Goal: Communication & Community: Answer question/provide support

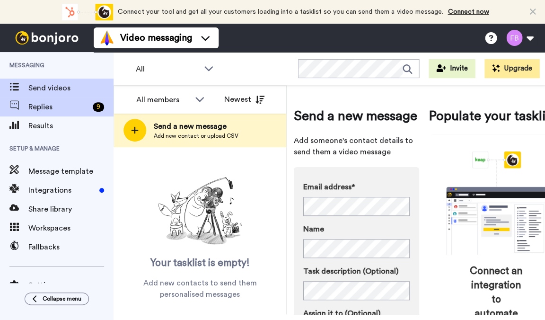
click at [52, 108] on span "Replies" at bounding box center [58, 106] width 61 height 11
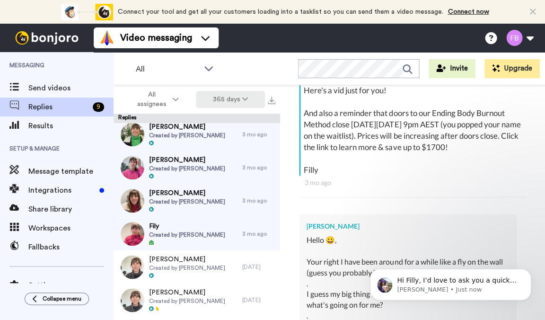
click at [235, 104] on button "365 days" at bounding box center [231, 99] width 70 height 17
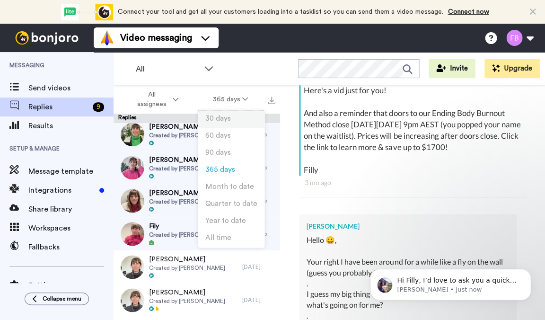
click at [222, 120] on span "30 days" at bounding box center [218, 118] width 26 height 7
type textarea "x"
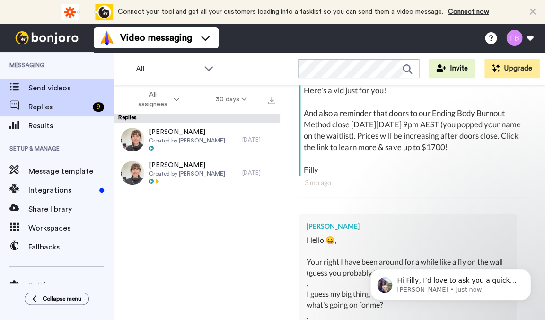
click at [59, 87] on span "Send videos" at bounding box center [70, 87] width 85 height 11
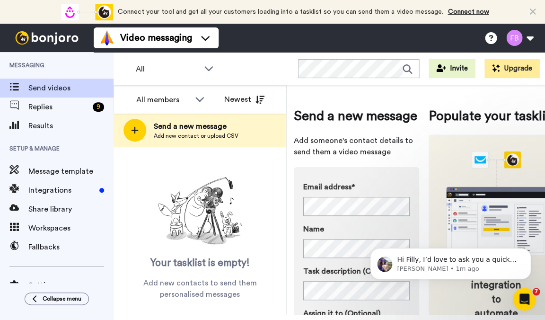
click at [428, 224] on icon "animation" at bounding box center [496, 202] width 142 height 103
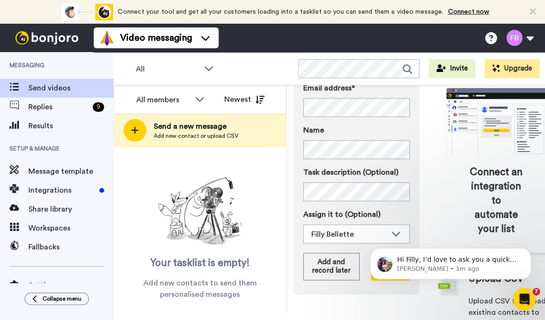
scroll to position [106, 0]
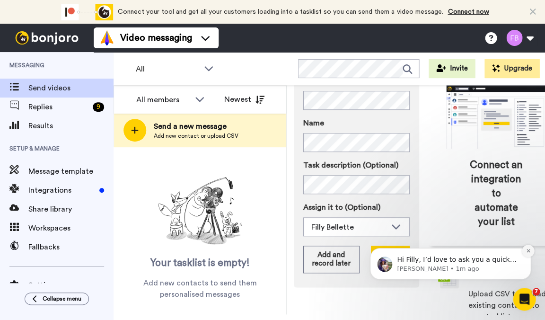
click at [529, 252] on icon "Dismiss notification" at bounding box center [527, 250] width 5 height 5
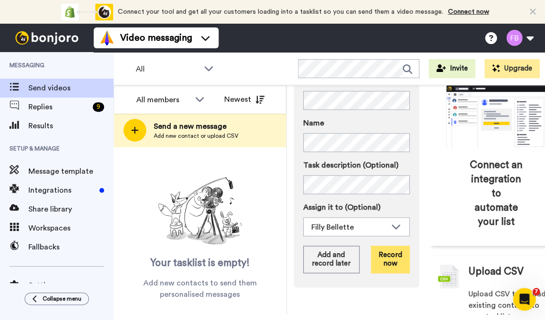
click at [386, 273] on button "Record now" at bounding box center [390, 258] width 39 height 27
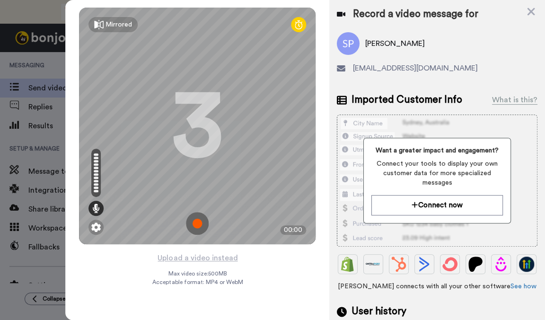
click at [192, 231] on img at bounding box center [197, 223] width 23 height 23
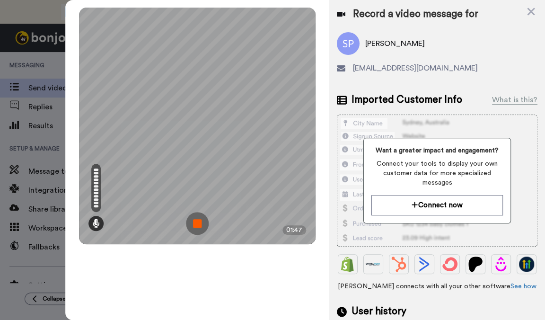
click at [198, 225] on img at bounding box center [197, 223] width 23 height 23
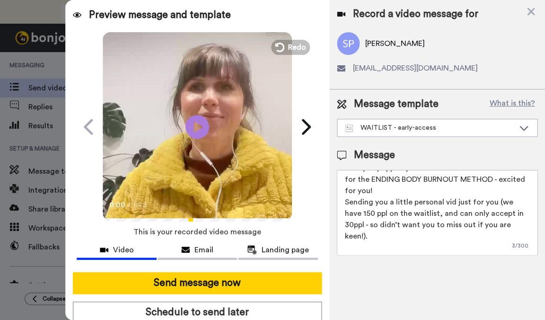
scroll to position [14, 0]
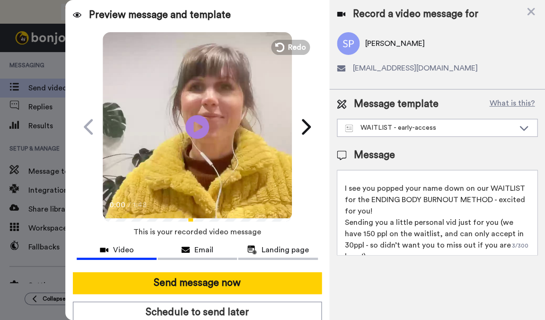
drag, startPoint x: 375, startPoint y: 212, endPoint x: 341, endPoint y: 190, distance: 40.7
click at [341, 190] on textarea "Hey {first_name|there}, I see you popped your name down on our WAITLIST for the…" at bounding box center [437, 212] width 200 height 85
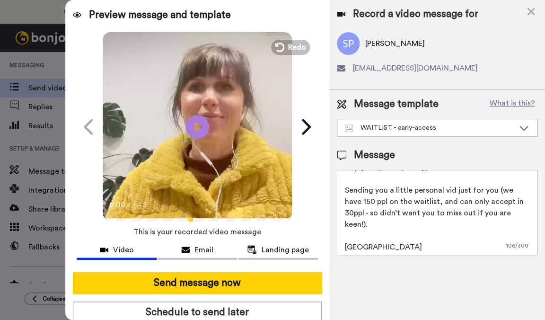
scroll to position [1, 0]
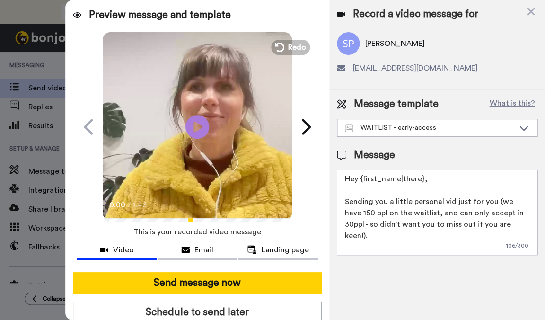
drag, startPoint x: 519, startPoint y: 225, endPoint x: 495, endPoint y: 202, distance: 32.8
click at [495, 202] on textarea "Hey {first_name|there}, Sending you a little personal vid just for you (we have…" at bounding box center [437, 212] width 200 height 85
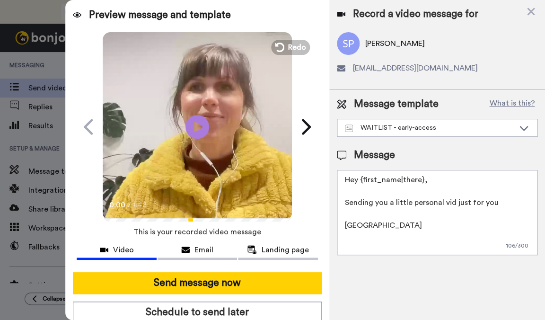
scroll to position [0, 0]
click at [388, 226] on textarea "Hey {first_name|there}, Sending you a little personal vid just for you :) [GEOG…" at bounding box center [437, 212] width 200 height 85
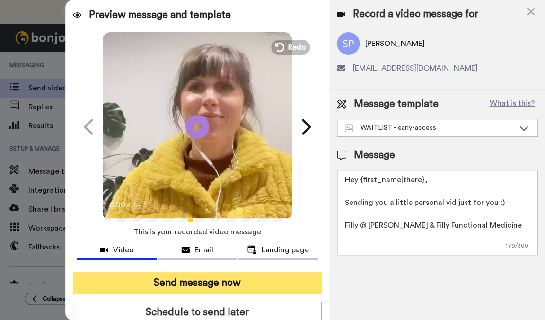
type textarea "Hey {first_name|there}, Sending you a little personal vid just for you :) Filly…"
click at [180, 285] on button "Send message now" at bounding box center [197, 283] width 249 height 22
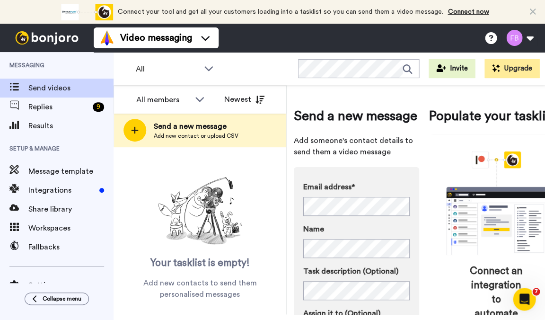
click at [416, 279] on div "Email address* No search result for ‘ missy.elliott8100@gmail.com ’ Name Task d…" at bounding box center [356, 280] width 125 height 226
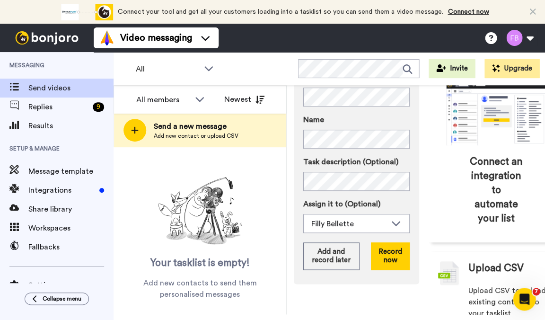
scroll to position [157, 0]
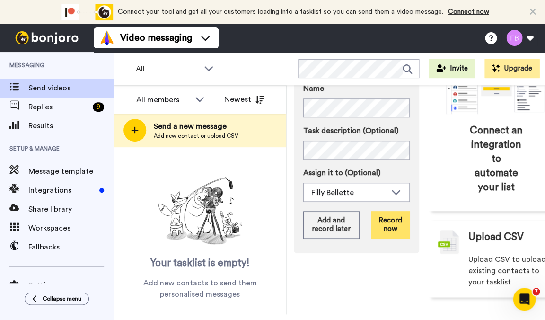
click at [391, 224] on button "Record now" at bounding box center [390, 224] width 39 height 27
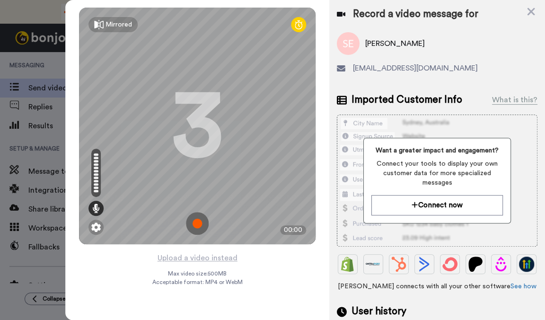
click at [200, 225] on img at bounding box center [197, 223] width 23 height 23
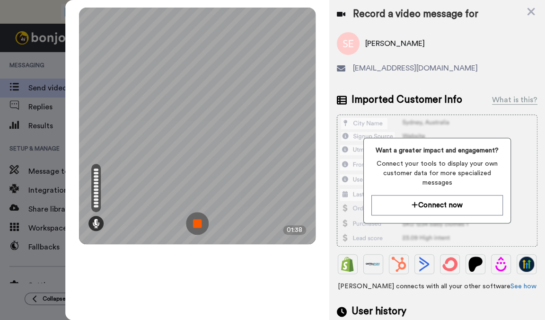
click at [194, 223] on img at bounding box center [197, 223] width 23 height 23
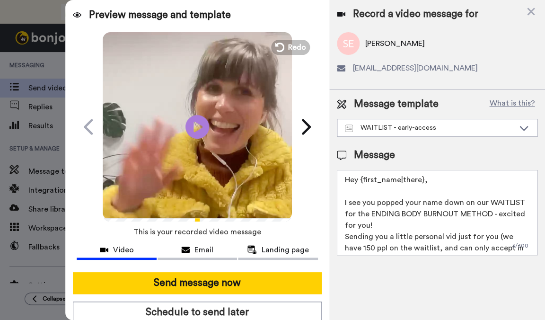
drag, startPoint x: 382, startPoint y: 224, endPoint x: 339, endPoint y: 201, distance: 49.1
click at [339, 201] on textarea "Hey {first_name|there}, I see you popped your name down on our WAITLIST for the…" at bounding box center [437, 212] width 200 height 85
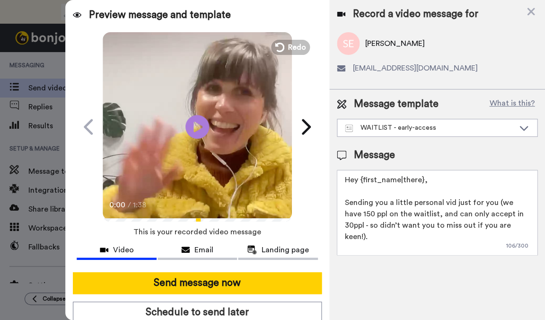
drag, startPoint x: 518, startPoint y: 228, endPoint x: 494, endPoint y: 201, distance: 35.9
click at [494, 201] on textarea "Hey {first_name|there}, Sending you a little personal vid just for you (we have…" at bounding box center [437, 212] width 200 height 85
click at [418, 227] on textarea "Hey {first_name|there}, Sending you a little personal vid just for you :) Filly" at bounding box center [437, 212] width 200 height 85
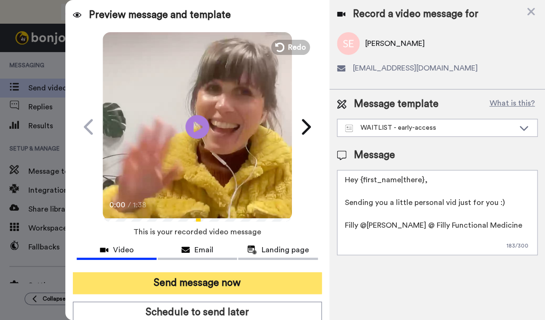
type textarea "Hey {first_name|there}, Sending you a little personal vid just for you :) Filly…"
click at [241, 287] on button "Send message now" at bounding box center [197, 283] width 249 height 22
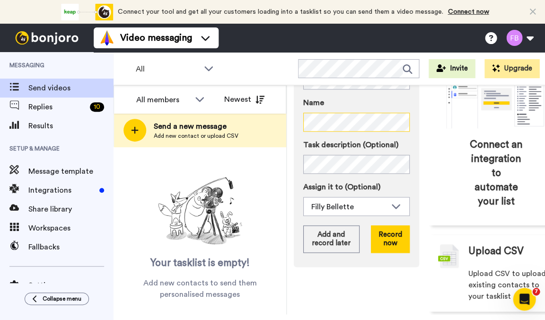
scroll to position [131, 0]
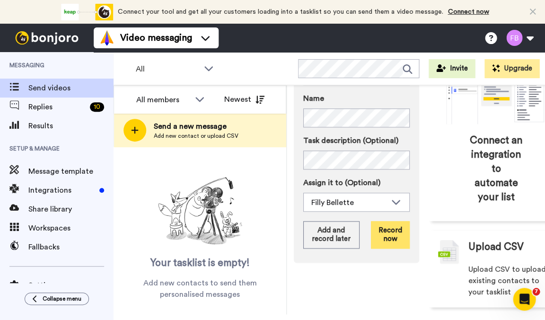
click at [398, 248] on button "Record now" at bounding box center [390, 234] width 39 height 27
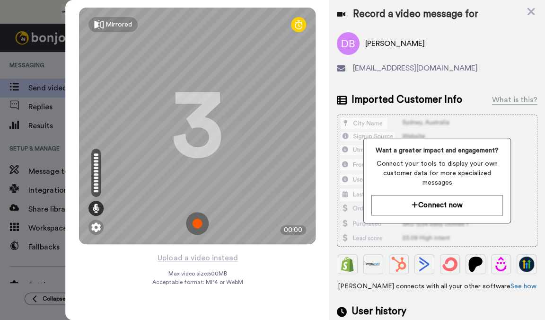
click at [203, 223] on img at bounding box center [197, 223] width 23 height 23
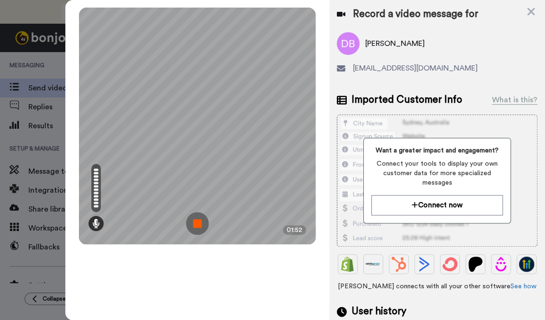
click at [199, 228] on img at bounding box center [197, 223] width 23 height 23
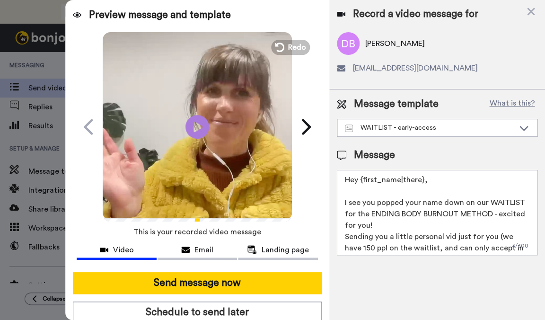
drag, startPoint x: 376, startPoint y: 223, endPoint x: 334, endPoint y: 202, distance: 47.2
click at [334, 202] on div "Message template What is this? WAITLIST - early-access WAITLIST - early-access …" at bounding box center [437, 175] width 216 height 173
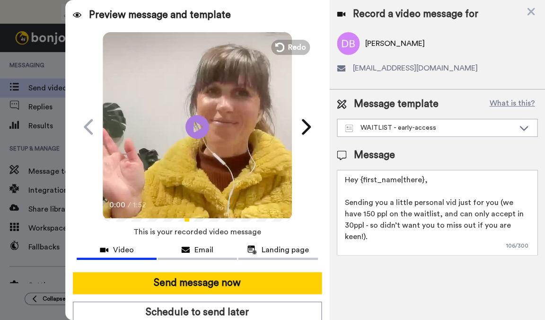
drag, startPoint x: 520, startPoint y: 220, endPoint x: 496, endPoint y: 200, distance: 31.6
click at [496, 200] on textarea "Hey {first_name|there}, Sending you a little personal vid just for you (we have…" at bounding box center [437, 212] width 200 height 85
click at [391, 225] on textarea "Hey {first_name|there}, Sending you a little personal vid just for you :) [GEOG…" at bounding box center [437, 212] width 200 height 85
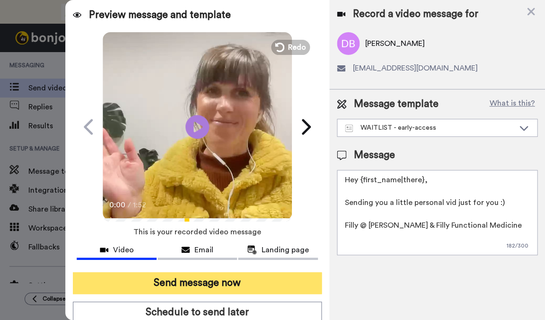
type textarea "Hey {first_name|there}, Sending you a little personal vid just for you :) Filly…"
click at [178, 287] on button "Send message now" at bounding box center [197, 283] width 249 height 22
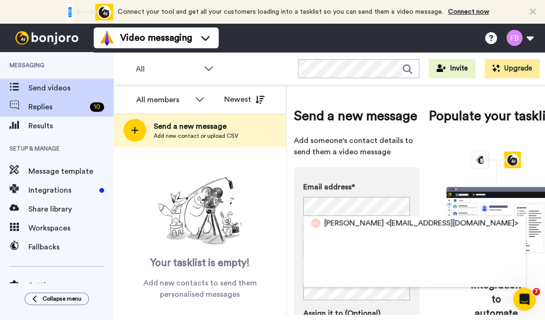
click at [47, 107] on span "Replies" at bounding box center [57, 106] width 58 height 11
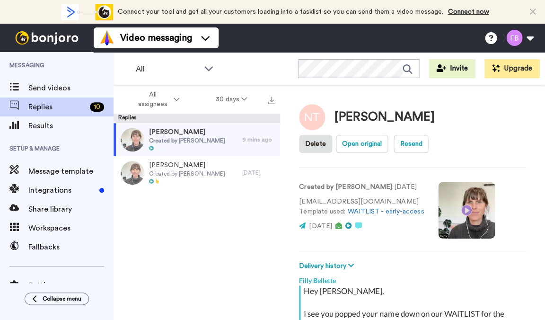
scroll to position [223, 0]
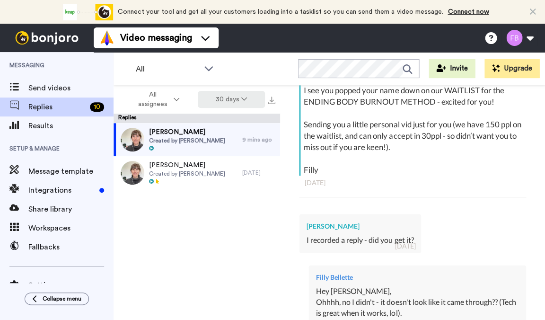
click at [235, 97] on button "30 days" at bounding box center [232, 99] width 68 height 17
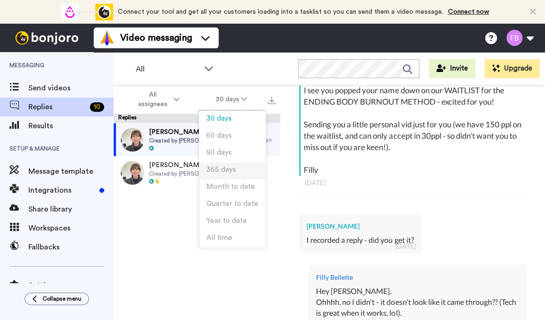
click at [219, 171] on span "365 days" at bounding box center [221, 169] width 30 height 7
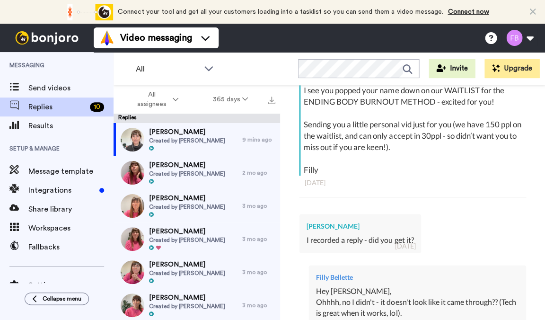
scroll to position [0, 0]
click at [230, 98] on button "365 days" at bounding box center [231, 99] width 70 height 17
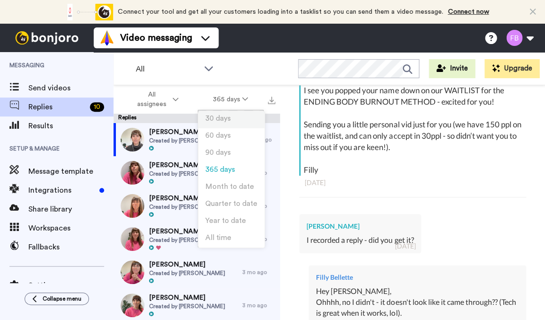
click at [224, 122] on span "30 days" at bounding box center [218, 118] width 26 height 7
type textarea "x"
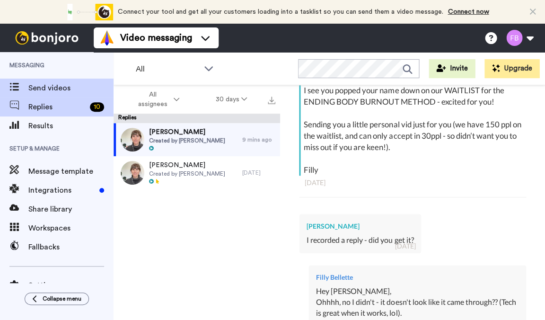
click at [57, 91] on span "Send videos" at bounding box center [70, 87] width 85 height 11
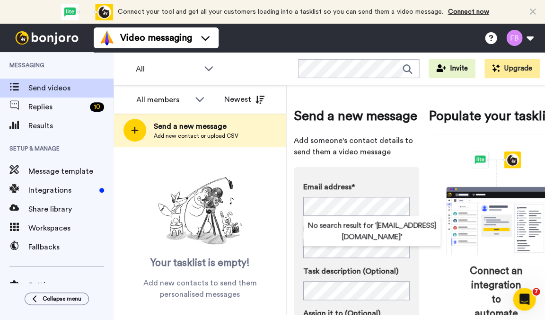
click at [426, 233] on div "No search result for ‘ debermis@hotmail.com ’" at bounding box center [371, 231] width 137 height 30
click at [424, 216] on div "Send a new message Add someone's contact details to send them a video message E…" at bounding box center [429, 271] width 270 height 359
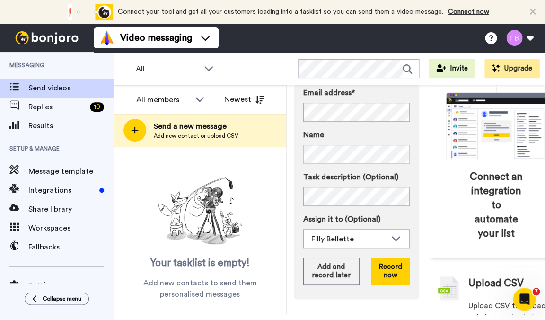
scroll to position [96, 0]
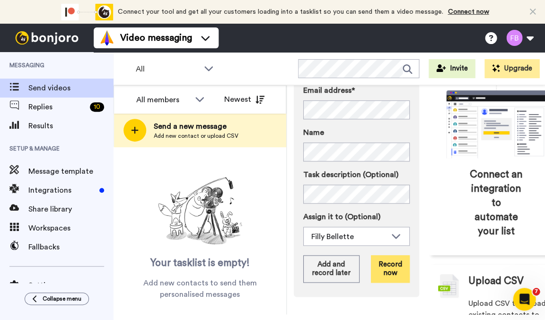
click at [393, 282] on button "Record now" at bounding box center [390, 268] width 39 height 27
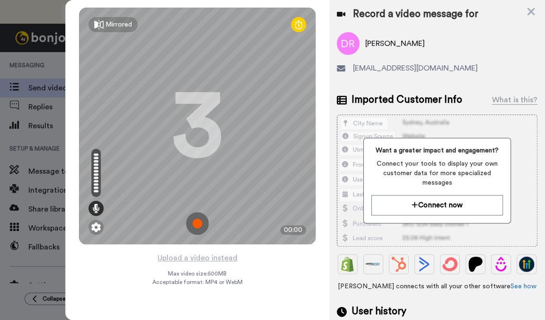
click at [199, 228] on img at bounding box center [197, 223] width 23 height 23
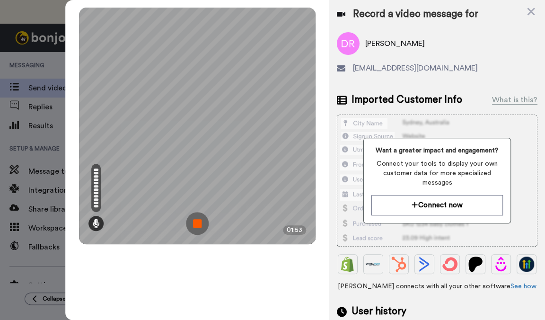
click at [199, 228] on img at bounding box center [197, 223] width 23 height 23
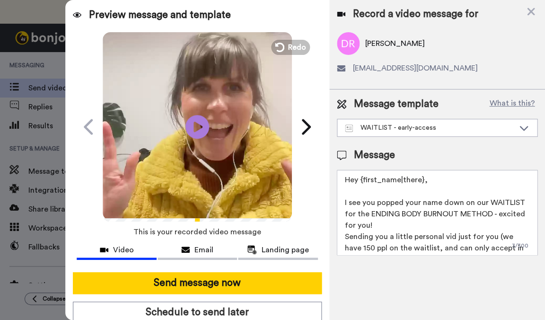
drag, startPoint x: 385, startPoint y: 225, endPoint x: 326, endPoint y: 197, distance: 65.4
click at [326, 197] on div "Preview message and template Play/Pause Here’s a video message made just for yo…" at bounding box center [304, 160] width 479 height 320
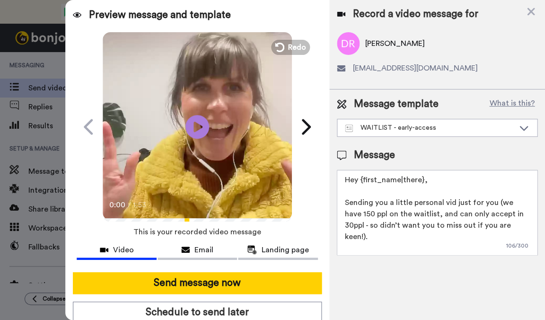
drag, startPoint x: 505, startPoint y: 225, endPoint x: 496, endPoint y: 199, distance: 26.8
click at [496, 199] on textarea "Hey {first_name|there}, Sending you a little personal vid just for you (we have…" at bounding box center [437, 212] width 200 height 85
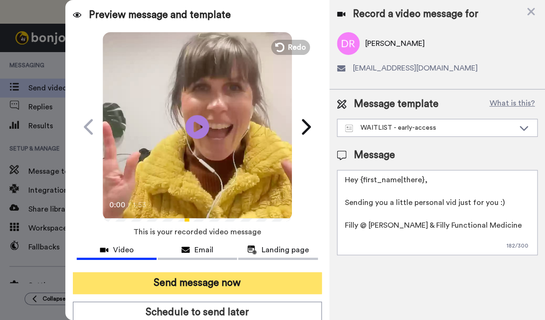
type textarea "Hey {first_name|there}, Sending you a little personal vid just for you :) Filly…"
click at [247, 280] on button "Send message now" at bounding box center [197, 283] width 249 height 22
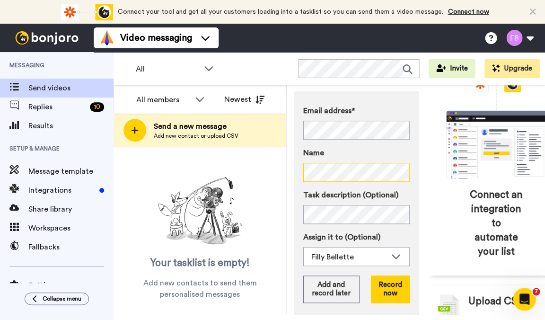
scroll to position [129, 0]
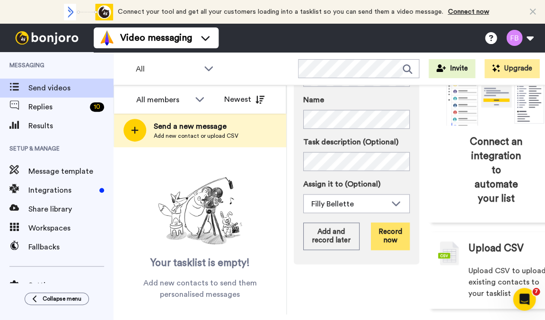
click at [390, 250] on button "Record now" at bounding box center [390, 235] width 39 height 27
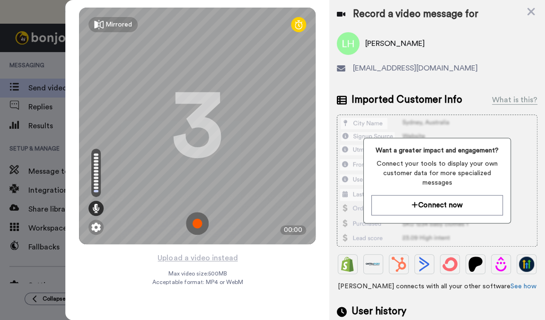
click at [195, 218] on img at bounding box center [197, 223] width 23 height 23
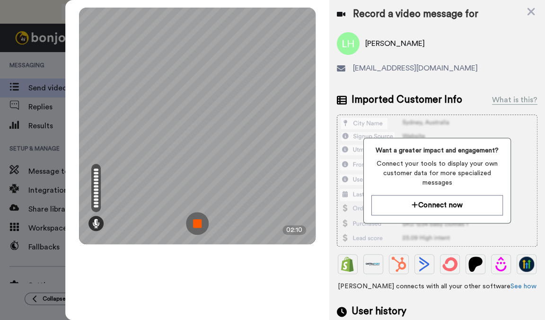
click at [195, 218] on img at bounding box center [197, 223] width 23 height 23
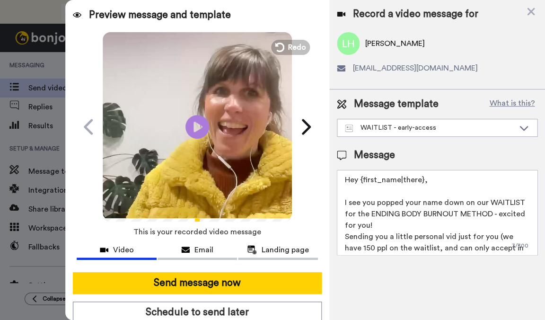
drag, startPoint x: 377, startPoint y: 226, endPoint x: 330, endPoint y: 204, distance: 51.6
click at [330, 204] on div "Message template What is this? WAITLIST - early-access WAITLIST - early-access …" at bounding box center [437, 175] width 216 height 173
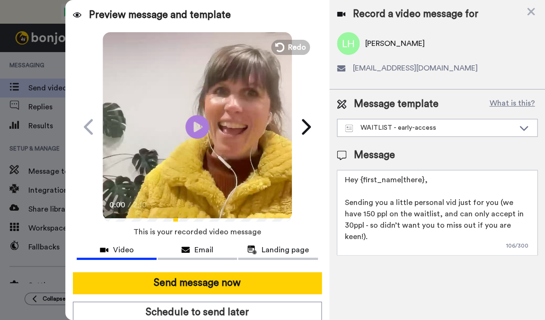
drag, startPoint x: 518, startPoint y: 225, endPoint x: 497, endPoint y: 204, distance: 30.1
click at [497, 204] on textarea "Hey {first_name|there}, Sending you a little personal vid just for you (we have…" at bounding box center [437, 212] width 200 height 85
type textarea "Hey {first_name|there}, Sending you a little personal vid just for you :) Filly…"
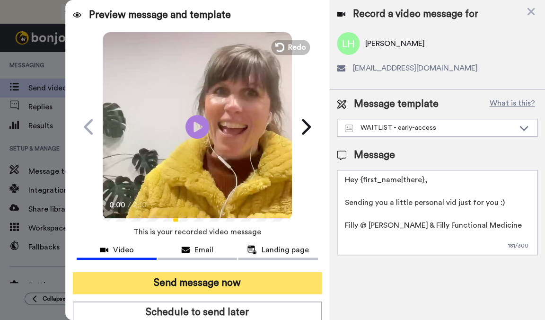
click at [275, 284] on button "Send message now" at bounding box center [197, 283] width 249 height 22
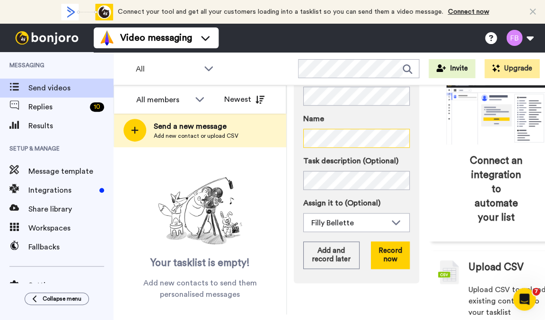
scroll to position [138, 0]
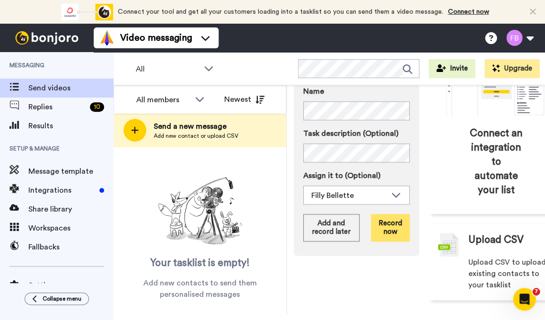
click at [396, 241] on button "Record now" at bounding box center [390, 227] width 39 height 27
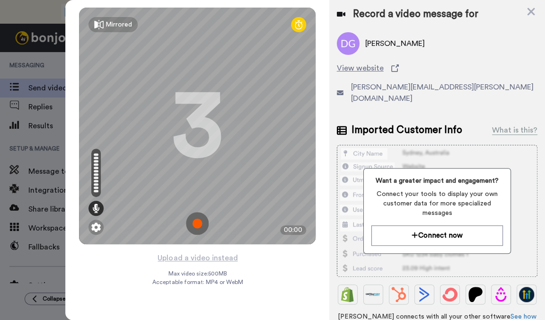
click at [200, 225] on img at bounding box center [197, 223] width 23 height 23
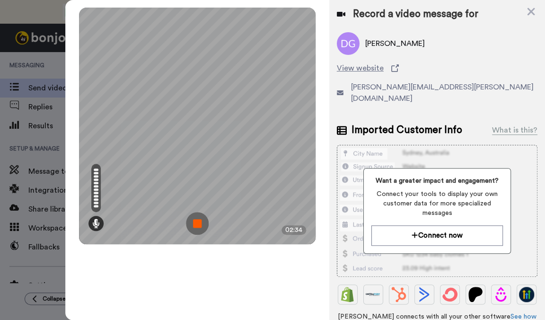
click at [187, 223] on img at bounding box center [197, 223] width 23 height 23
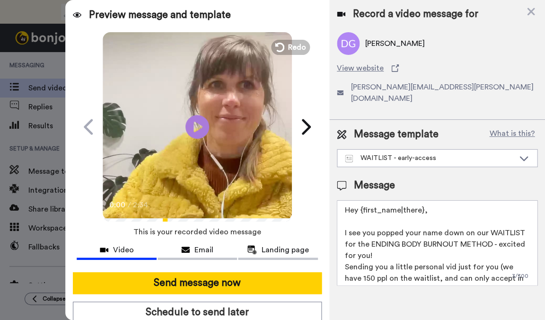
drag, startPoint x: 384, startPoint y: 243, endPoint x: 337, endPoint y: 219, distance: 52.7
click at [337, 219] on textarea "Hey {first_name|there}, I see you popped your name down on our WAITLIST for the…" at bounding box center [437, 242] width 200 height 85
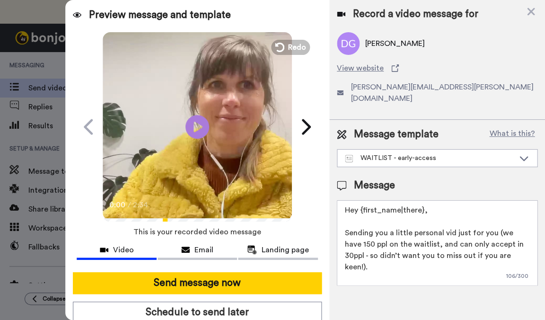
drag, startPoint x: 513, startPoint y: 241, endPoint x: 496, endPoint y: 222, distance: 25.8
click at [496, 222] on textarea "Hey {first_name|there}, Sending you a little personal vid just for you (we have…" at bounding box center [437, 242] width 200 height 85
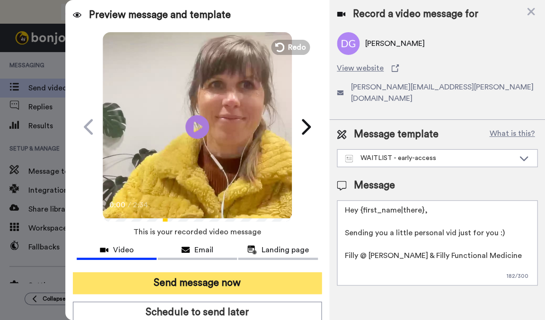
type textarea "Hey {first_name|there}, Sending you a little personal vid just for you :) Filly…"
click at [257, 280] on button "Send message now" at bounding box center [197, 283] width 249 height 22
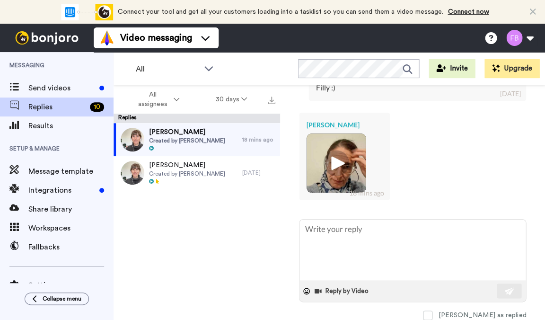
scroll to position [470, 0]
click at [336, 155] on img at bounding box center [336, 163] width 26 height 26
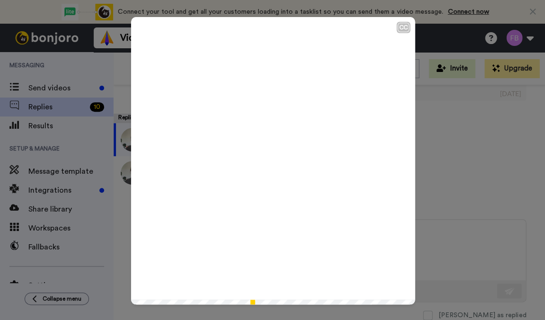
click at [276, 157] on icon at bounding box center [273, 160] width 25 height 25
click at [478, 126] on div "CC Play/Pause 1:57 / 1:57" at bounding box center [272, 160] width 545 height 320
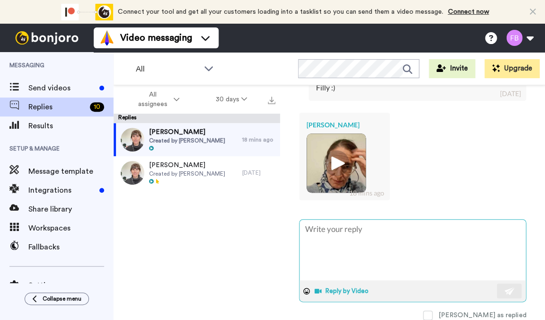
click at [348, 285] on button "Reply by Video" at bounding box center [343, 291] width 58 height 14
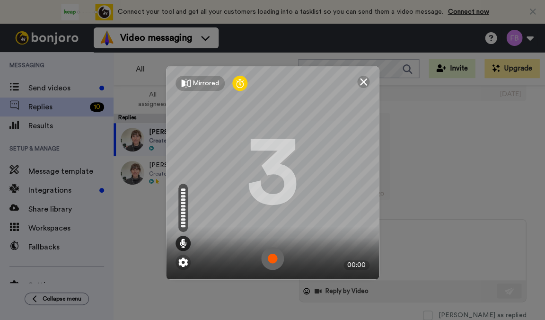
click at [271, 261] on img at bounding box center [272, 258] width 23 height 23
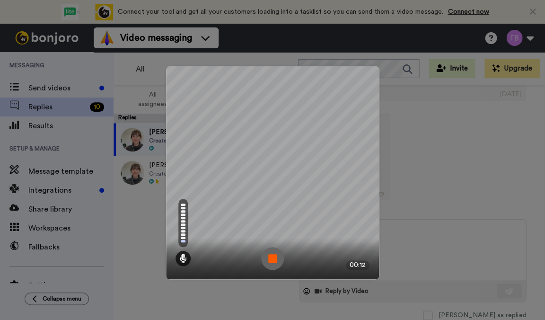
click at [271, 261] on img at bounding box center [272, 258] width 23 height 23
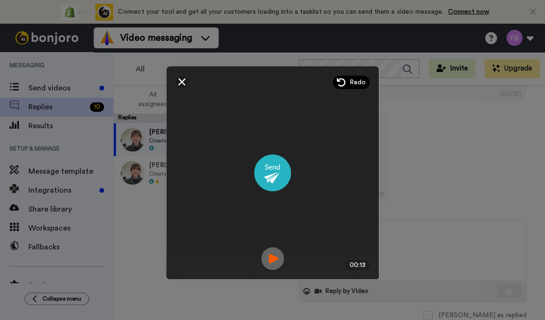
click at [356, 82] on span "Redo" at bounding box center [357, 82] width 16 height 9
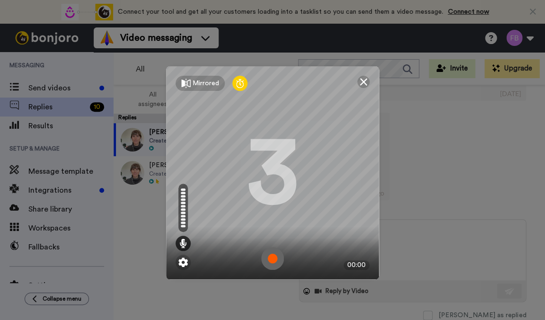
click at [270, 258] on img at bounding box center [272, 258] width 23 height 23
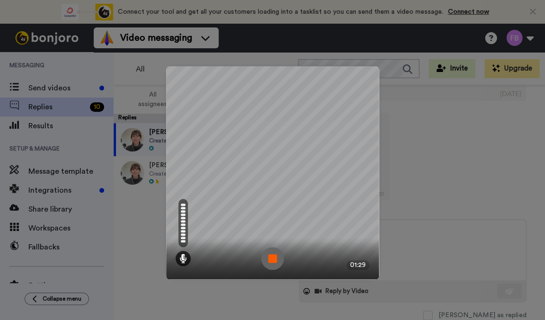
click at [269, 258] on img at bounding box center [272, 258] width 23 height 23
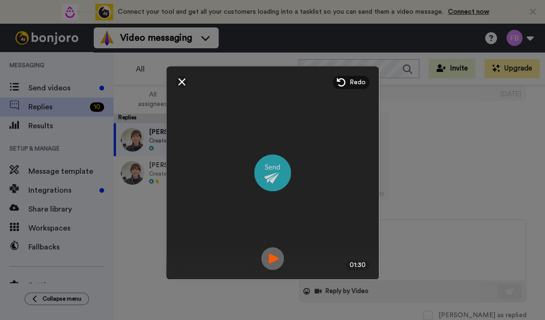
click at [270, 166] on img at bounding box center [272, 172] width 37 height 37
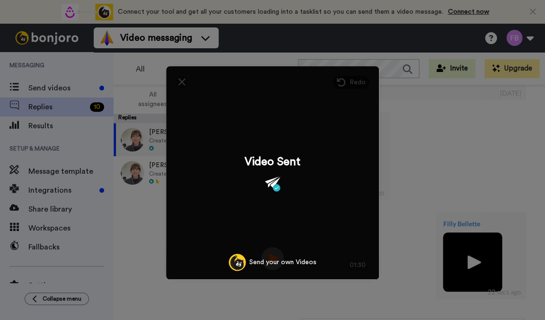
click at [272, 181] on img at bounding box center [273, 183] width 16 height 15
click at [456, 169] on div "Mirrored Redo 3 01:30 Video Sent Send your own Videos" at bounding box center [272, 160] width 545 height 320
type textarea "x"
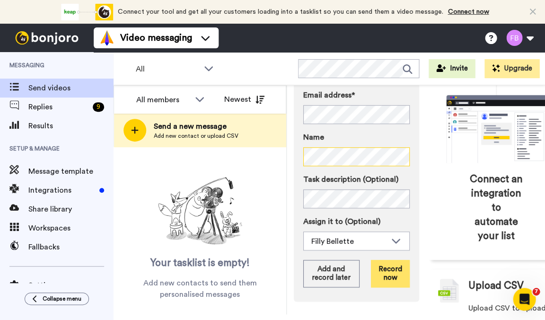
scroll to position [95, 0]
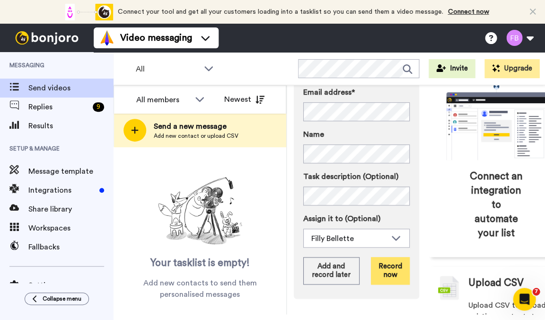
click at [384, 284] on button "Record now" at bounding box center [390, 270] width 39 height 27
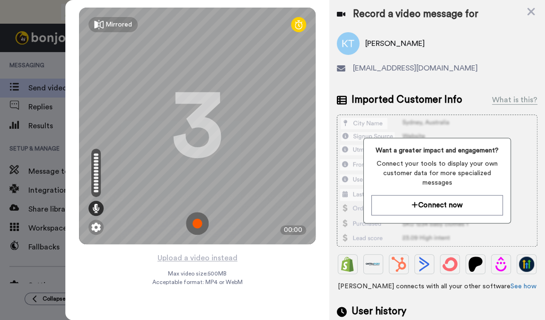
click at [197, 221] on img at bounding box center [197, 223] width 23 height 23
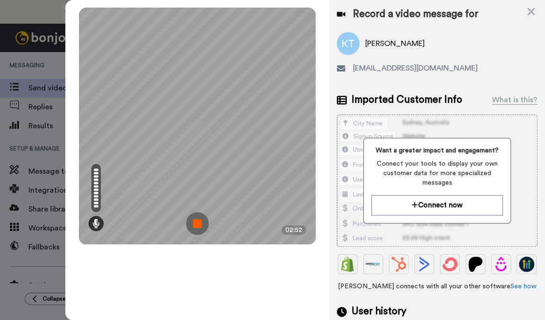
click at [192, 223] on img at bounding box center [197, 223] width 23 height 23
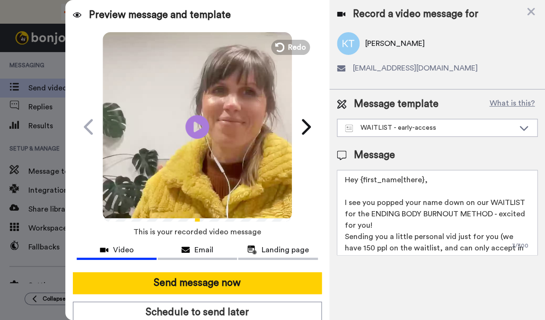
drag, startPoint x: 395, startPoint y: 220, endPoint x: 344, endPoint y: 199, distance: 55.5
click at [344, 199] on textarea "Hey {first_name|there}, I see you popped your name down on our WAITLIST for the…" at bounding box center [437, 212] width 200 height 85
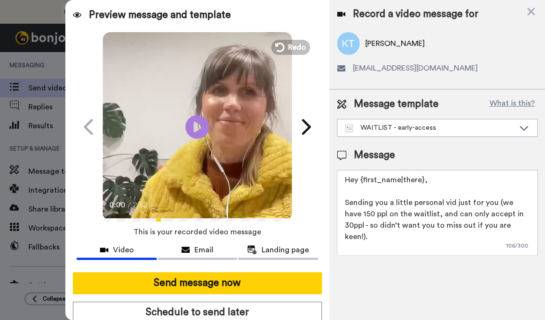
drag, startPoint x: 512, startPoint y: 226, endPoint x: 496, endPoint y: 202, distance: 28.6
click at [496, 202] on textarea "Hey {first_name|there}, Sending you a little personal vid just for you (we have…" at bounding box center [437, 212] width 200 height 85
type textarea "Hey {first_name|there}, Sending you a little personal vid just for you :) [GEOG…"
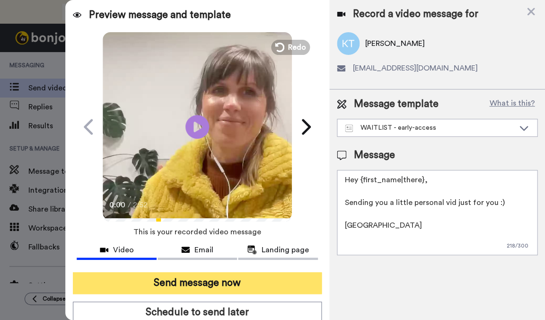
click at [201, 285] on button "Send message now" at bounding box center [197, 283] width 249 height 22
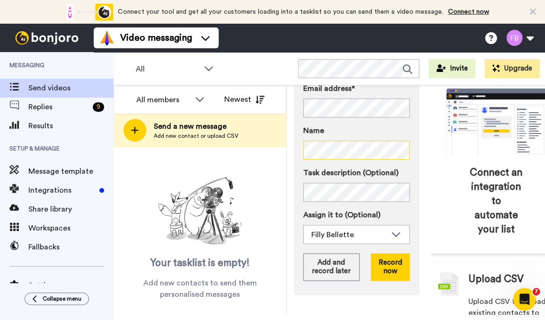
scroll to position [139, 0]
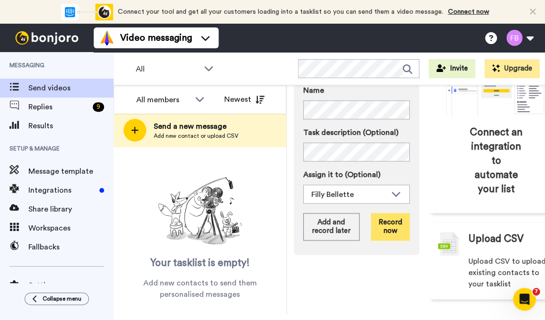
click at [381, 240] on button "Record now" at bounding box center [390, 226] width 39 height 27
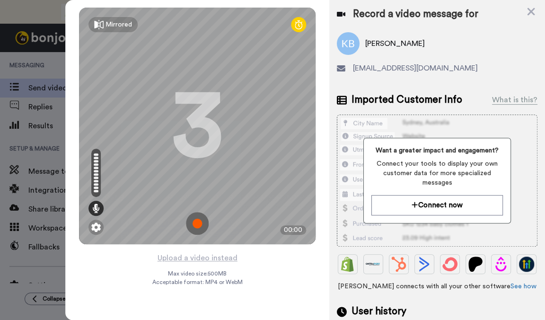
click at [196, 225] on img at bounding box center [197, 223] width 23 height 23
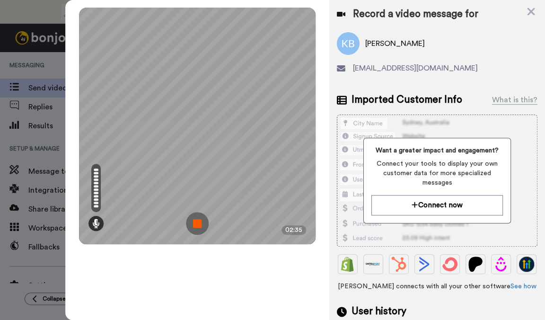
click at [198, 228] on img at bounding box center [197, 223] width 23 height 23
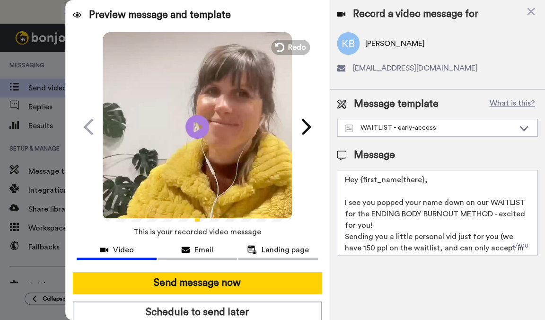
drag, startPoint x: 378, startPoint y: 224, endPoint x: 324, endPoint y: 197, distance: 60.3
click at [324, 197] on div "Preview message and template Play/Pause Here’s a video message made just for yo…" at bounding box center [304, 160] width 479 height 320
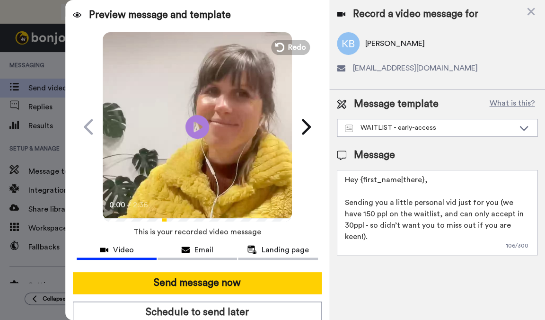
drag, startPoint x: 512, startPoint y: 224, endPoint x: 496, endPoint y: 201, distance: 26.9
click at [496, 201] on textarea "Hey {first_name|there}, Sending you a little personal vid just for you (we have…" at bounding box center [437, 212] width 200 height 85
type textarea "Hey {first_name|there}, Sending you a little personal vid just for you :) Filly…"
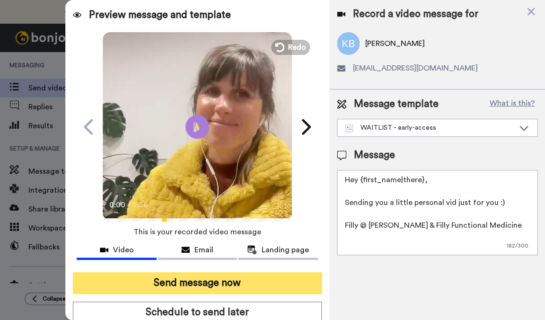
click at [258, 285] on button "Send message now" at bounding box center [197, 283] width 249 height 22
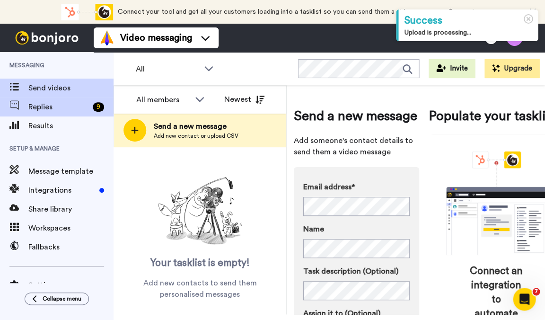
click at [77, 104] on span "Replies" at bounding box center [58, 106] width 61 height 11
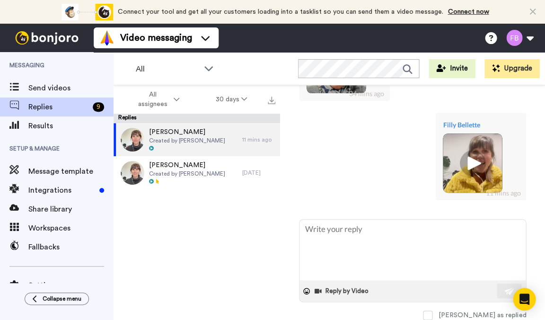
scroll to position [569, 0]
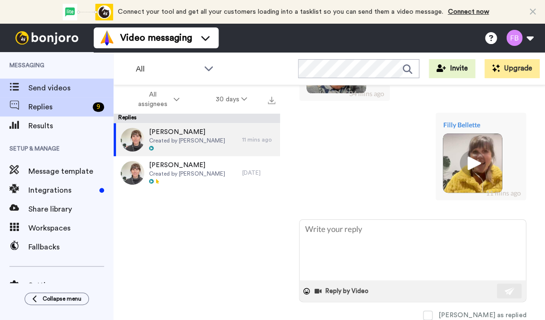
click at [46, 88] on span "Send videos" at bounding box center [70, 87] width 85 height 11
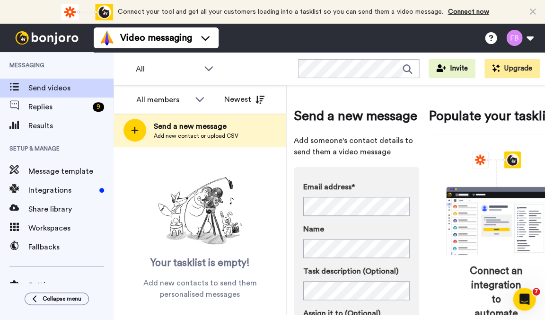
click at [419, 218] on div "Send a new message Add someone's contact details to send them a video message E…" at bounding box center [429, 271] width 270 height 359
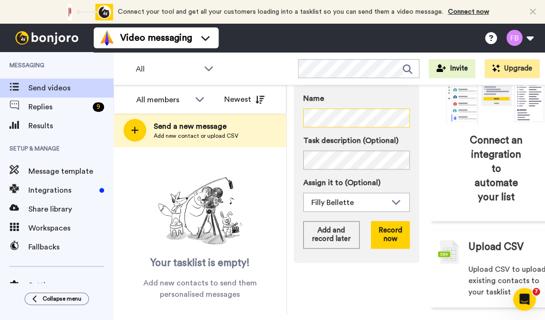
scroll to position [145, 0]
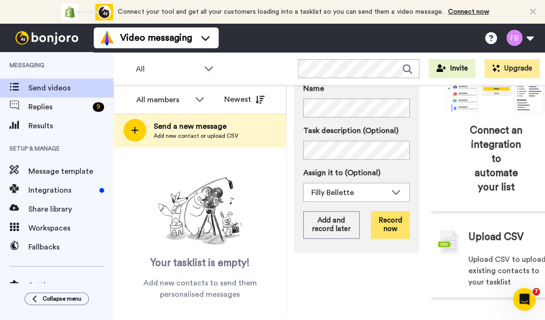
click at [390, 238] on button "Record now" at bounding box center [390, 224] width 39 height 27
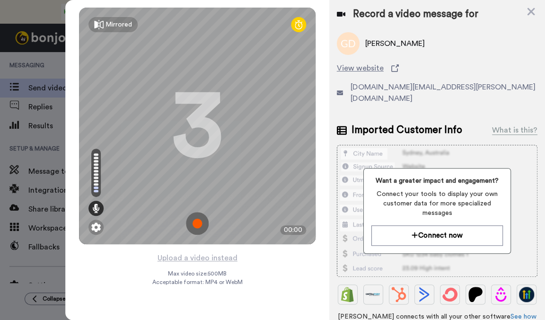
click at [200, 222] on img at bounding box center [197, 223] width 23 height 23
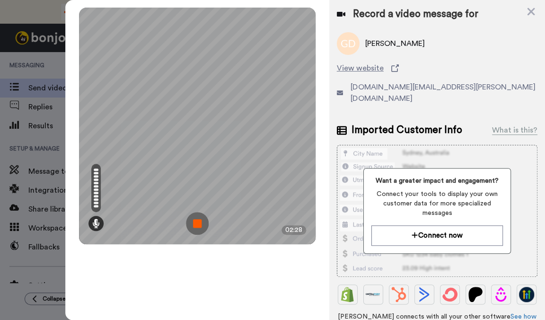
click at [200, 222] on img at bounding box center [197, 223] width 23 height 23
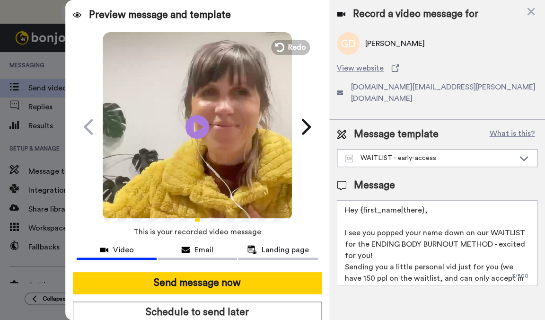
drag, startPoint x: 394, startPoint y: 239, endPoint x: 334, endPoint y: 222, distance: 62.5
click at [334, 222] on div "Message template What is this? WAITLIST - early-access WAITLIST - early-access …" at bounding box center [437, 206] width 216 height 173
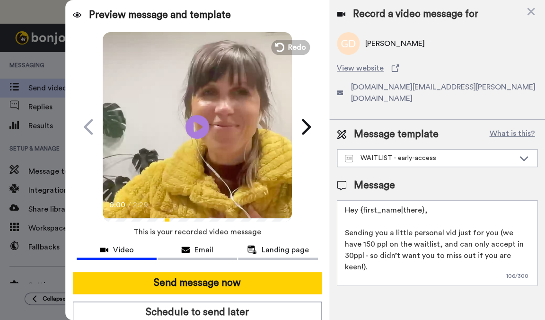
drag, startPoint x: 515, startPoint y: 243, endPoint x: 494, endPoint y: 220, distance: 30.8
click at [494, 220] on textarea "Hey {first_name|there}, Sending you a little personal vid just for you (we have…" at bounding box center [437, 242] width 200 height 85
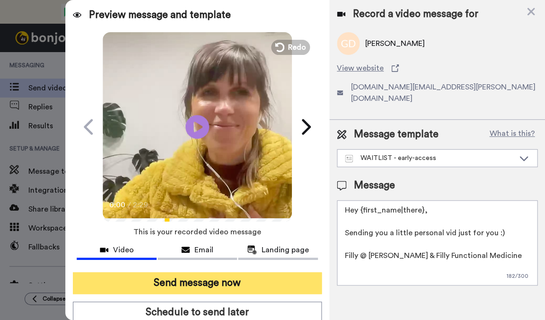
type textarea "Hey {first_name|there}, Sending you a little personal vid just for you :) Filly…"
click at [268, 277] on button "Send message now" at bounding box center [197, 283] width 249 height 22
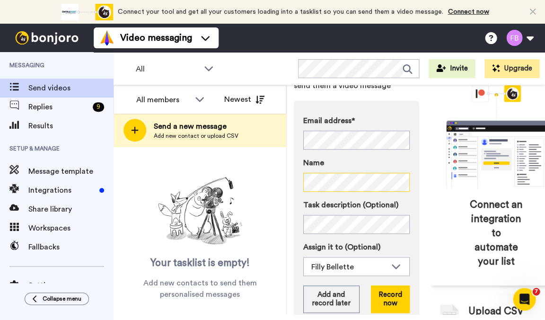
scroll to position [96, 0]
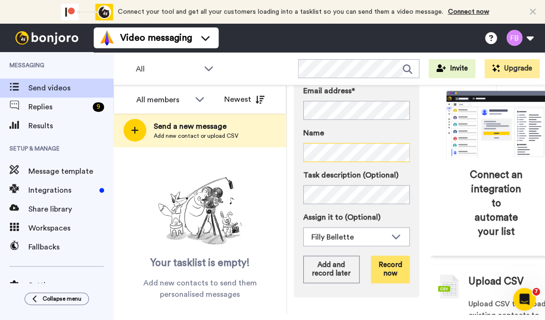
click at [388, 283] on button "Record now" at bounding box center [390, 268] width 39 height 27
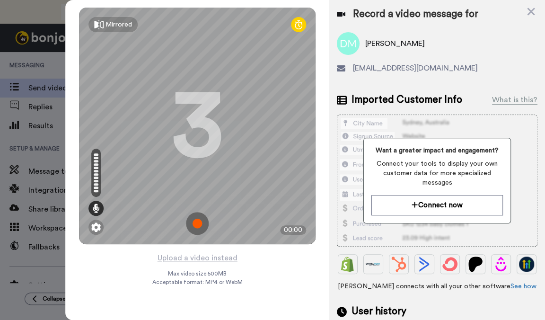
click at [200, 220] on img at bounding box center [197, 223] width 23 height 23
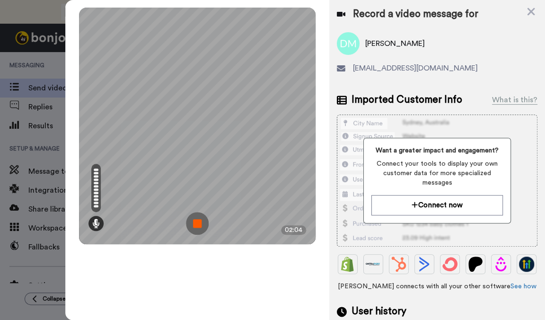
click at [198, 228] on img at bounding box center [197, 223] width 23 height 23
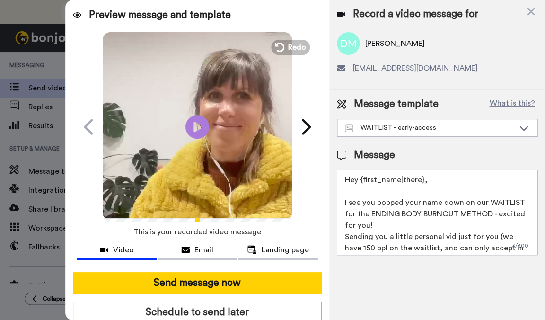
drag, startPoint x: 400, startPoint y: 217, endPoint x: 334, endPoint y: 204, distance: 67.0
click at [334, 204] on div "Message template What is this? WAITLIST - early-access WAITLIST - early-access …" at bounding box center [437, 175] width 216 height 173
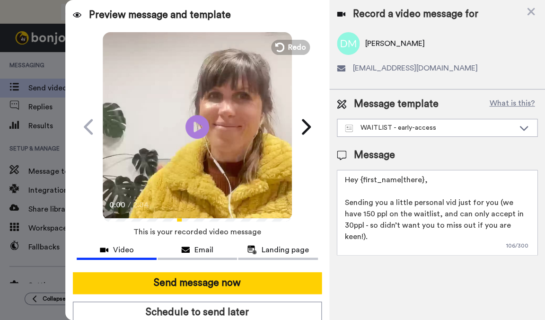
drag, startPoint x: 521, startPoint y: 226, endPoint x: 495, endPoint y: 202, distance: 34.8
click at [495, 202] on textarea "Hey {first_name|there}, Sending you a little personal vid just for you (we have…" at bounding box center [437, 212] width 200 height 85
type textarea "Hey {first_name|there}, Sending you a little personal vid just for you :) Filly…"
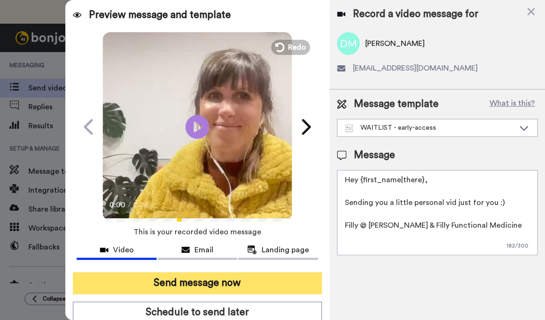
click at [226, 283] on button "Send message now" at bounding box center [197, 283] width 249 height 22
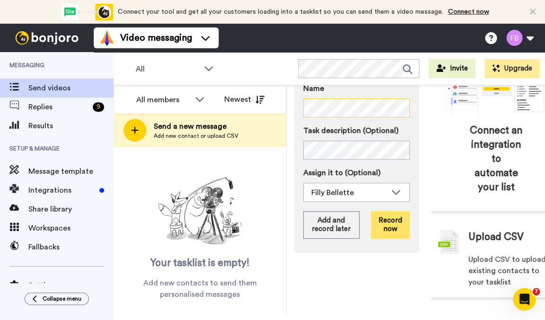
scroll to position [157, 0]
click at [388, 229] on button "Record now" at bounding box center [390, 224] width 39 height 27
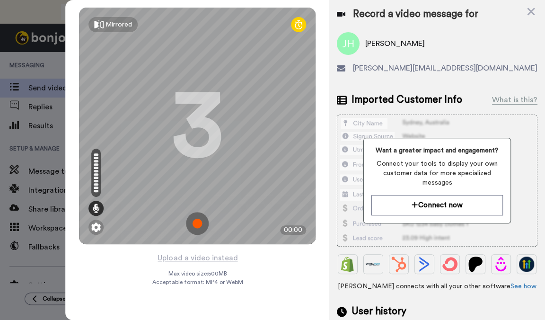
click at [195, 224] on img at bounding box center [197, 223] width 23 height 23
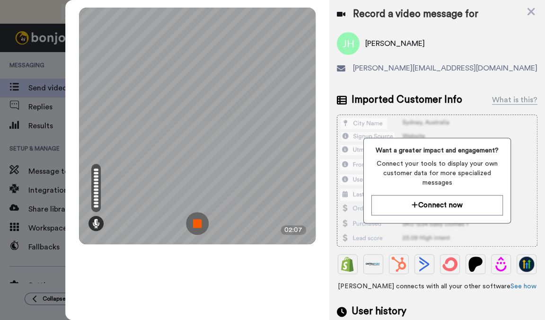
click at [195, 224] on img at bounding box center [197, 223] width 23 height 23
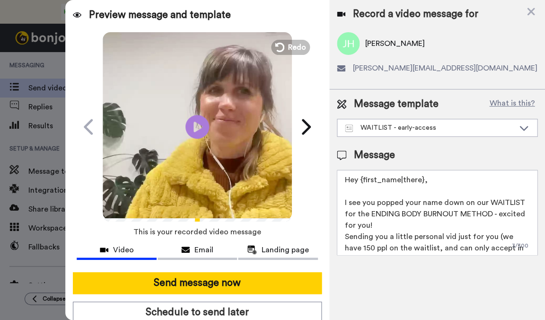
drag, startPoint x: 396, startPoint y: 226, endPoint x: 329, endPoint y: 200, distance: 72.6
click at [329, 200] on div "Message template What is this? WAITLIST - early-access WAITLIST - early-access …" at bounding box center [437, 175] width 216 height 173
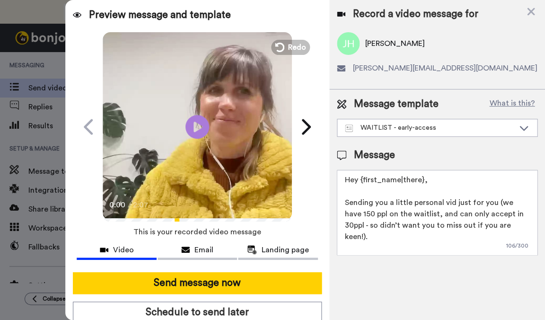
drag, startPoint x: 509, startPoint y: 226, endPoint x: 495, endPoint y: 200, distance: 29.2
click at [495, 200] on textarea "Hey {first_name|there}, Sending you a little personal vid just for you (we have…" at bounding box center [437, 212] width 200 height 85
type textarea "Hey {first_name|there}, Sending you a little personal vid just for you :) Filly…"
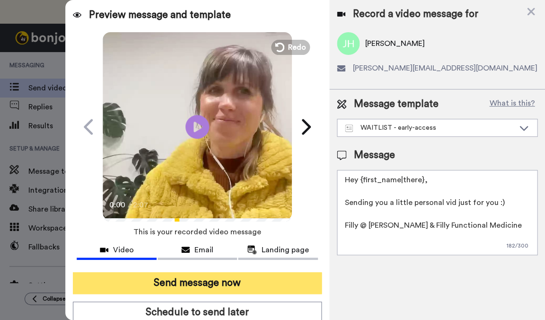
click at [270, 284] on button "Send message now" at bounding box center [197, 283] width 249 height 22
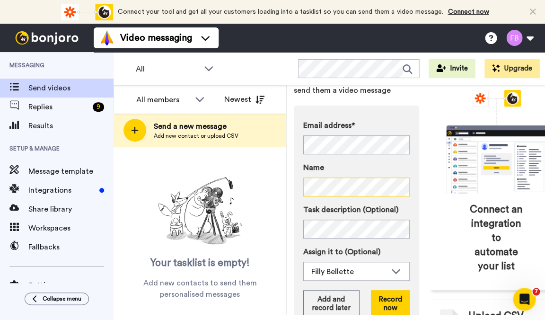
scroll to position [91, 0]
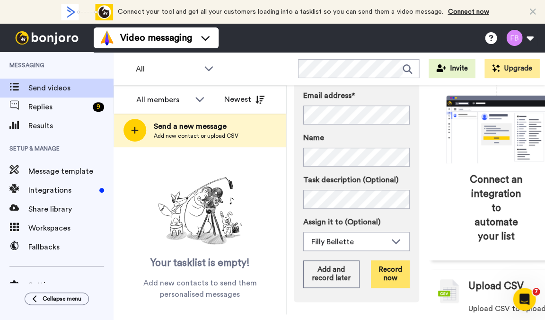
click at [388, 287] on button "Record now" at bounding box center [390, 273] width 39 height 27
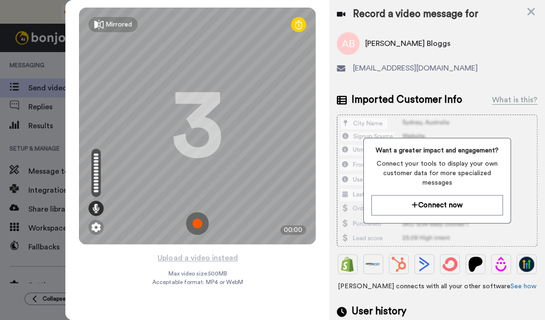
click at [196, 222] on img at bounding box center [197, 223] width 23 height 23
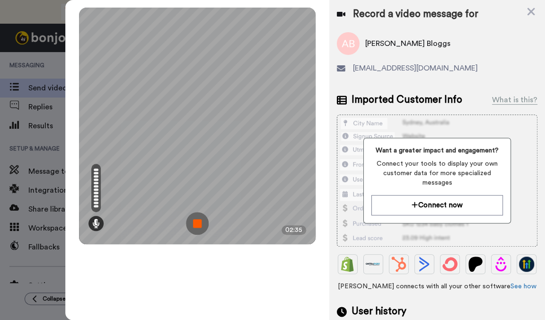
click at [200, 228] on img at bounding box center [197, 223] width 23 height 23
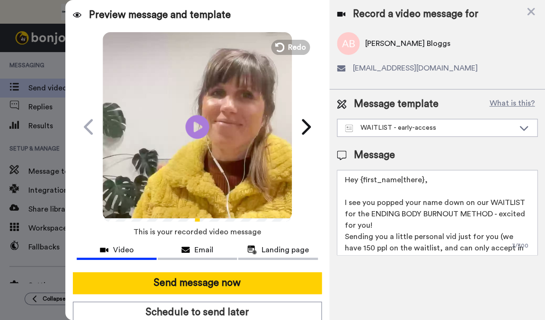
drag, startPoint x: 378, startPoint y: 220, endPoint x: 322, endPoint y: 201, distance: 58.9
click at [322, 201] on div "Preview message and template Play/Pause Here’s a video message made just for yo…" at bounding box center [304, 160] width 479 height 320
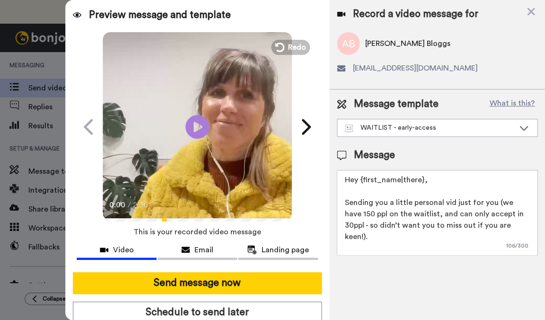
drag, startPoint x: 514, startPoint y: 224, endPoint x: 496, endPoint y: 200, distance: 28.8
click at [496, 200] on textarea "Hey {first_name|there}, Sending you a little personal vid just for you (we have…" at bounding box center [437, 212] width 200 height 85
type textarea "Hey {first_name|there}, Sending you a little personal vid just for you :) [GEOG…"
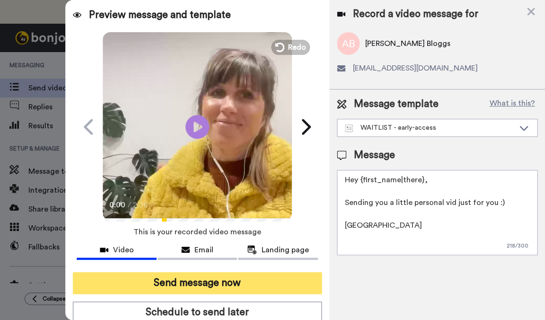
click at [220, 284] on button "Send message now" at bounding box center [197, 283] width 249 height 22
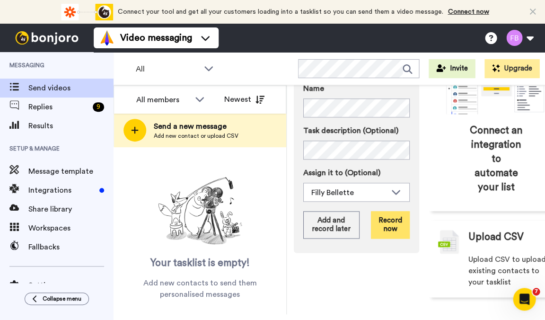
click at [397, 221] on button "Record now" at bounding box center [390, 224] width 39 height 27
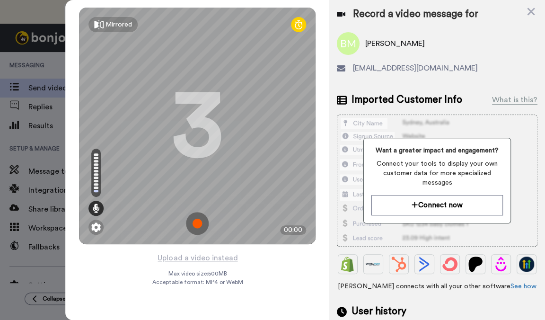
click at [197, 225] on img at bounding box center [197, 223] width 23 height 23
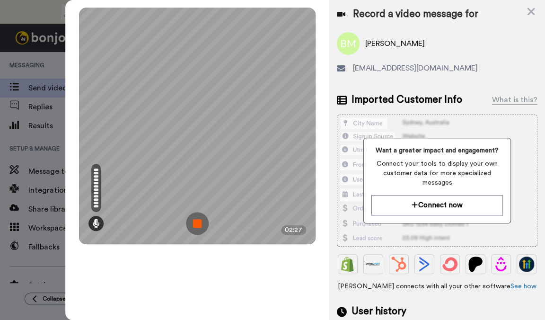
click at [197, 227] on img at bounding box center [197, 223] width 23 height 23
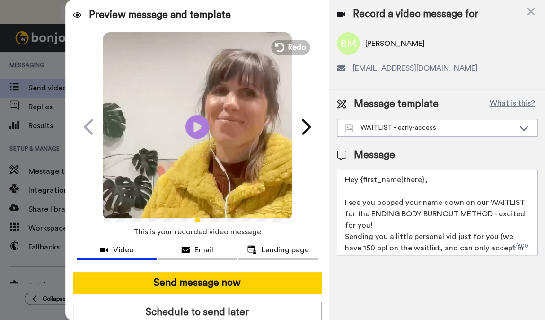
drag, startPoint x: 396, startPoint y: 228, endPoint x: 333, endPoint y: 201, distance: 68.9
click at [333, 201] on div "Message template What is this? WAITLIST - early-access WAITLIST - early-access …" at bounding box center [437, 175] width 216 height 173
click at [375, 227] on textarea "Hey {first_name|there}, I see you popped your name down on our WAITLIST for the…" at bounding box center [437, 212] width 200 height 85
drag, startPoint x: 375, startPoint y: 227, endPoint x: 339, endPoint y: 202, distance: 43.5
click at [339, 202] on textarea "Hey {first_name|there}, I see you popped your name down on our WAITLIST for the…" at bounding box center [437, 212] width 200 height 85
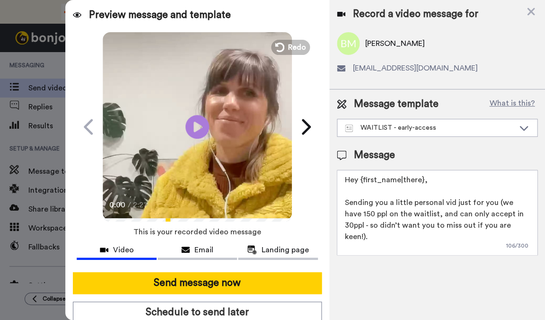
drag, startPoint x: 511, startPoint y: 223, endPoint x: 496, endPoint y: 203, distance: 24.4
click at [496, 203] on textarea "Hey {first_name|there}, Sending you a little personal vid just for you (we have…" at bounding box center [437, 212] width 200 height 85
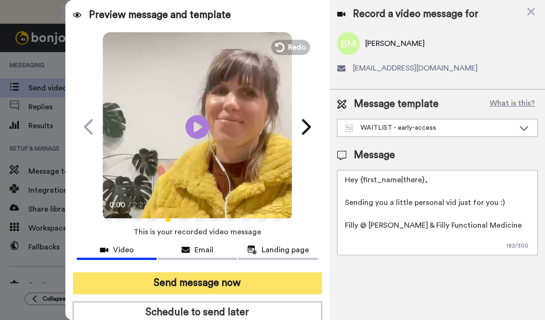
type textarea "Hey {first_name|there}, Sending you a little personal vid just for you :) Filly…"
click at [250, 287] on button "Send message now" at bounding box center [197, 283] width 249 height 22
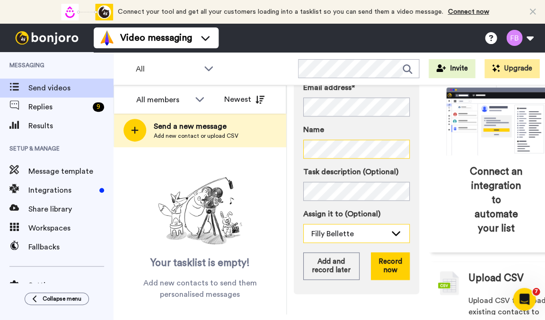
scroll to position [105, 0]
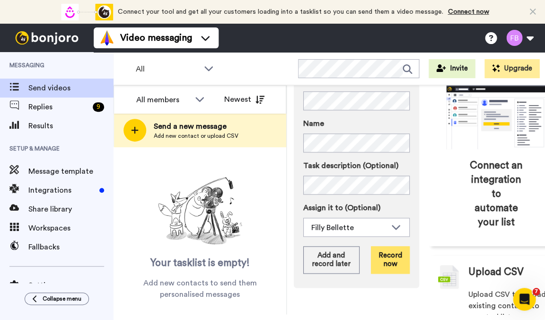
click at [384, 273] on button "Record now" at bounding box center [390, 259] width 39 height 27
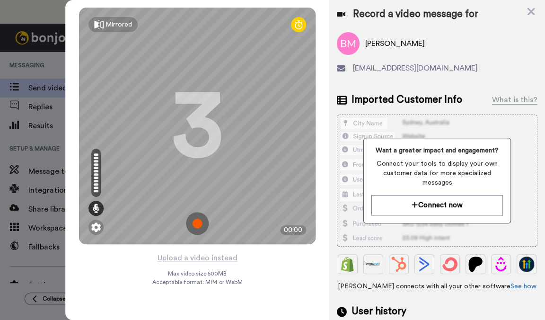
click at [195, 220] on img at bounding box center [197, 223] width 23 height 23
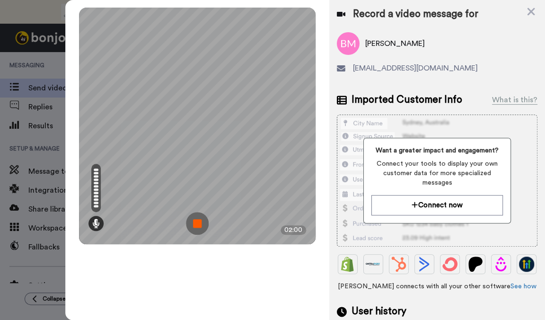
click at [195, 229] on img at bounding box center [197, 223] width 23 height 23
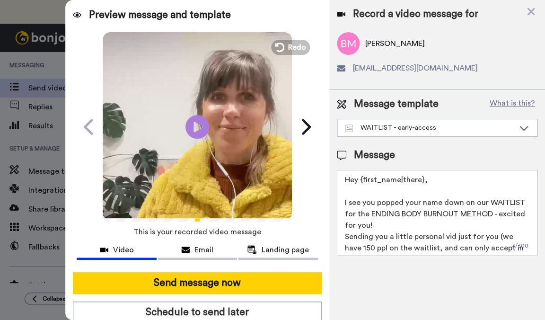
drag, startPoint x: 384, startPoint y: 224, endPoint x: 324, endPoint y: 198, distance: 65.6
click at [324, 198] on div "Preview message and template Play/Pause Here’s a video message made just for yo…" at bounding box center [304, 160] width 479 height 320
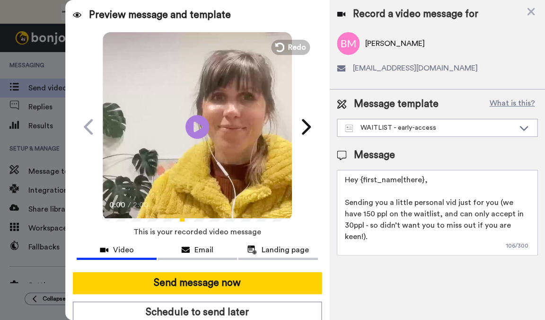
drag, startPoint x: 531, startPoint y: 228, endPoint x: 502, endPoint y: 200, distance: 40.8
click at [502, 200] on textarea "Hey {first_name|there}, Sending you a little personal vid just for you (we have…" at bounding box center [437, 212] width 200 height 85
click at [424, 222] on textarea "Hey {first_name|there}, Sending you a little personal vid just for you :) Filly" at bounding box center [437, 212] width 200 height 85
type textarea "Hey {first_name|there}, Sending you a little personal vid just for you :) Filly…"
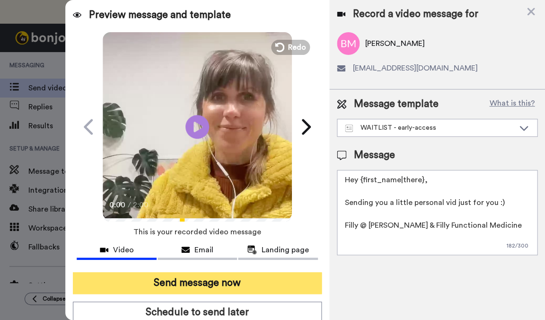
click at [221, 284] on button "Send message now" at bounding box center [197, 283] width 249 height 22
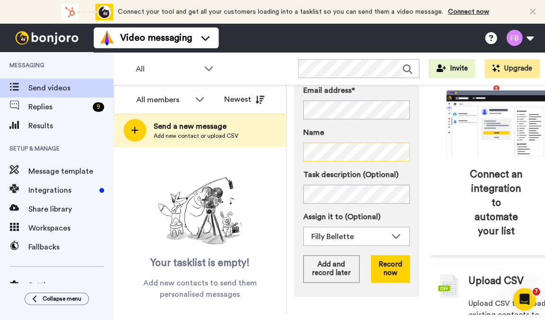
scroll to position [130, 0]
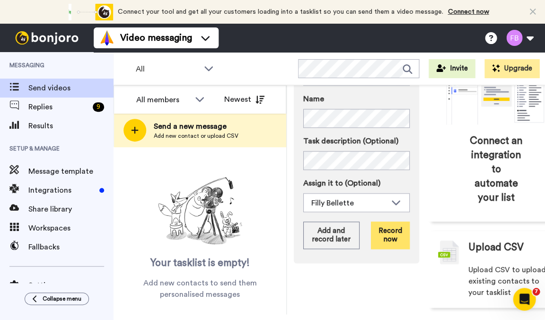
click at [392, 249] on button "Record now" at bounding box center [390, 234] width 39 height 27
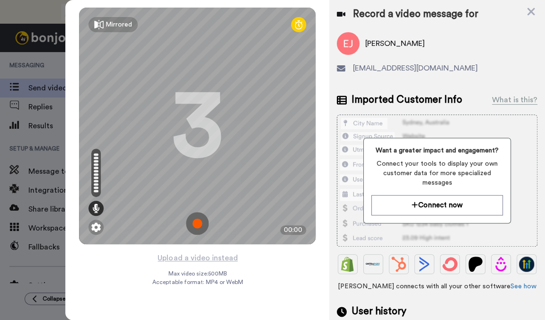
click at [187, 222] on img at bounding box center [197, 223] width 23 height 23
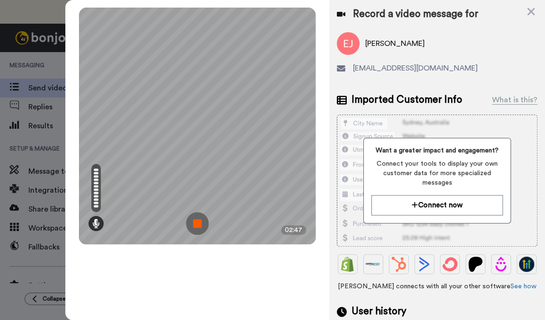
click at [195, 222] on img at bounding box center [197, 223] width 23 height 23
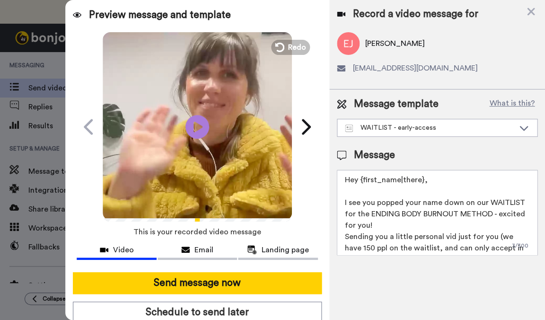
drag, startPoint x: 384, startPoint y: 223, endPoint x: 320, endPoint y: 200, distance: 68.0
click at [320, 200] on div "Preview message and template Play/Pause Here’s a video message made just for yo…" at bounding box center [304, 160] width 479 height 320
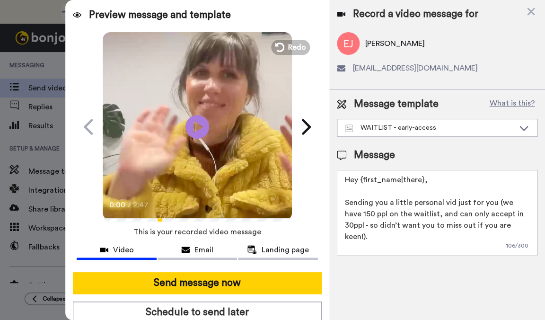
drag, startPoint x: 508, startPoint y: 226, endPoint x: 496, endPoint y: 202, distance: 26.9
click at [496, 202] on textarea "Hey {first_name|there}, Sending you a little personal vid just for you (we have…" at bounding box center [437, 212] width 200 height 85
click at [424, 227] on textarea "Hey {first_name|there}, Sending you a little personal vid just for you :) [GEOG…" at bounding box center [437, 212] width 200 height 85
type textarea "Hey {first_name|there}, Sending you a little personal vid just for you :) Filly…"
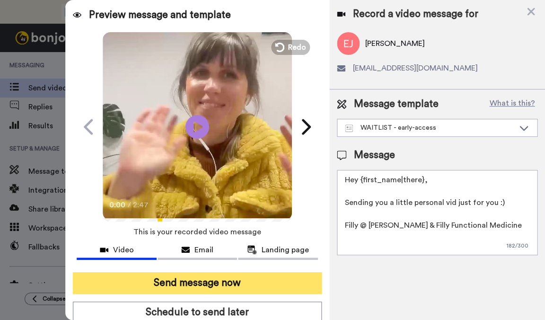
click at [252, 286] on button "Send message now" at bounding box center [197, 283] width 249 height 22
